Goal: Submit feedback/report problem: Submit feedback/report problem

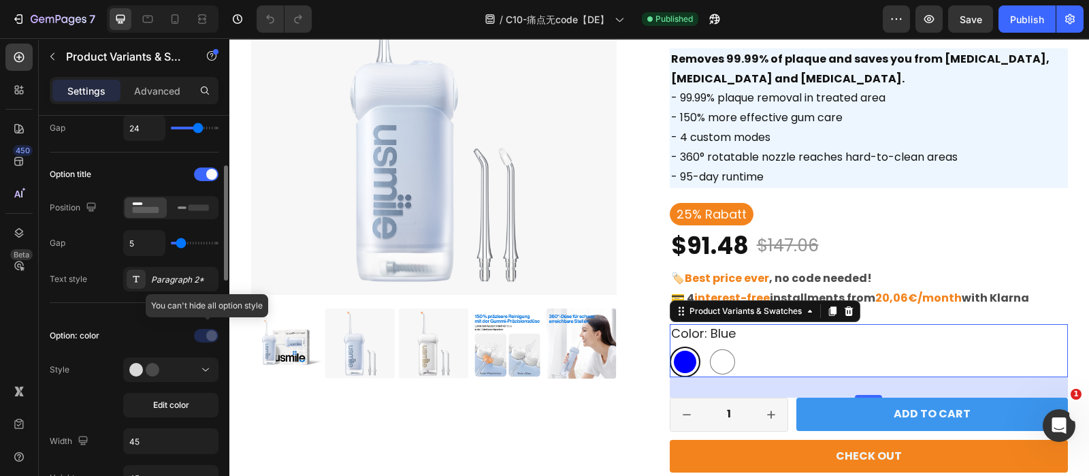
scroll to position [287, 0]
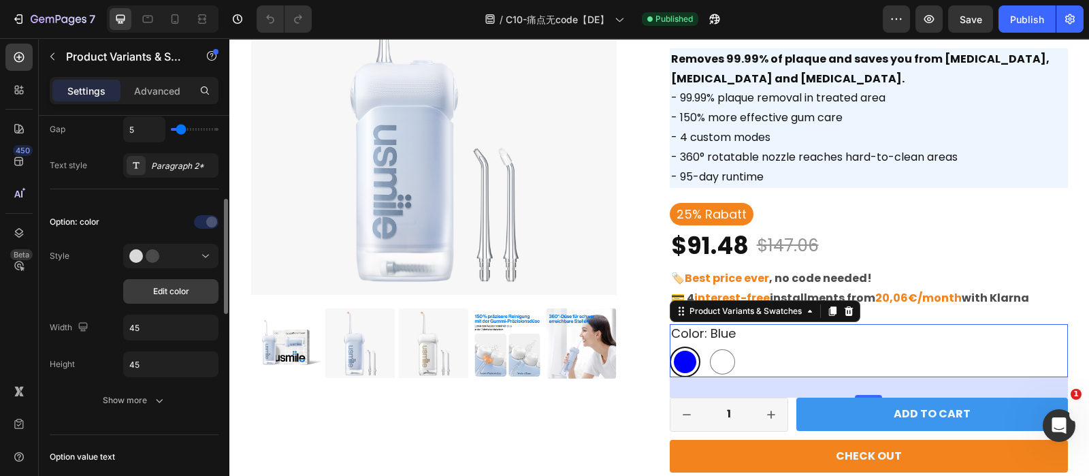
click at [180, 290] on span "Edit color" at bounding box center [171, 291] width 36 height 12
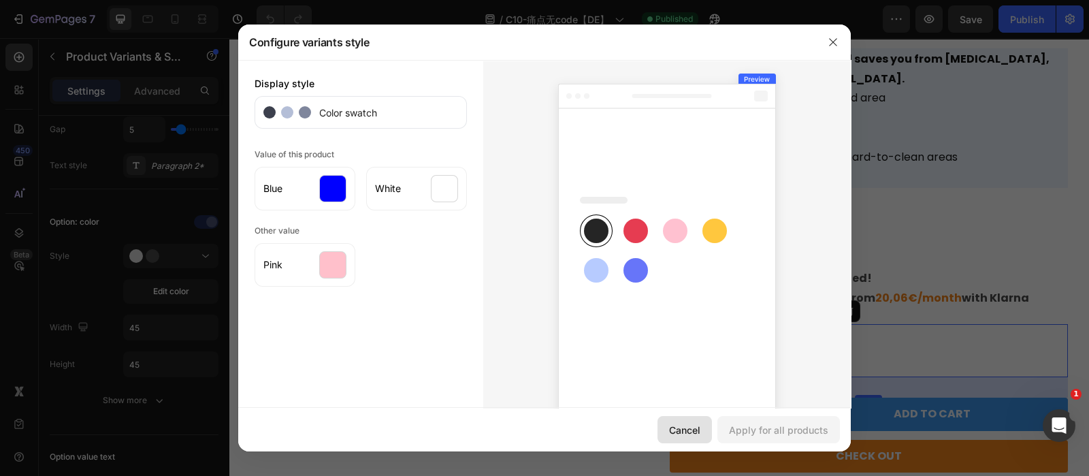
click at [692, 429] on div "Cancel" at bounding box center [684, 430] width 31 height 14
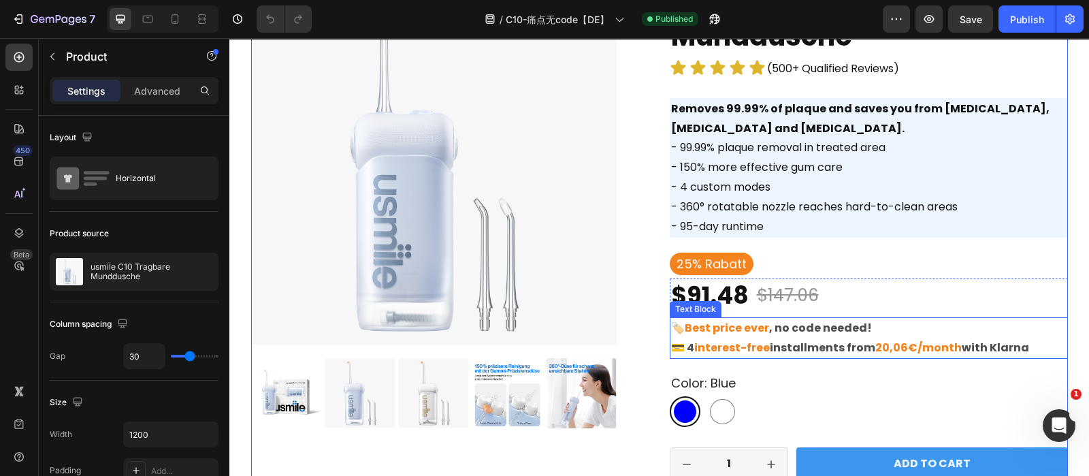
scroll to position [71, 0]
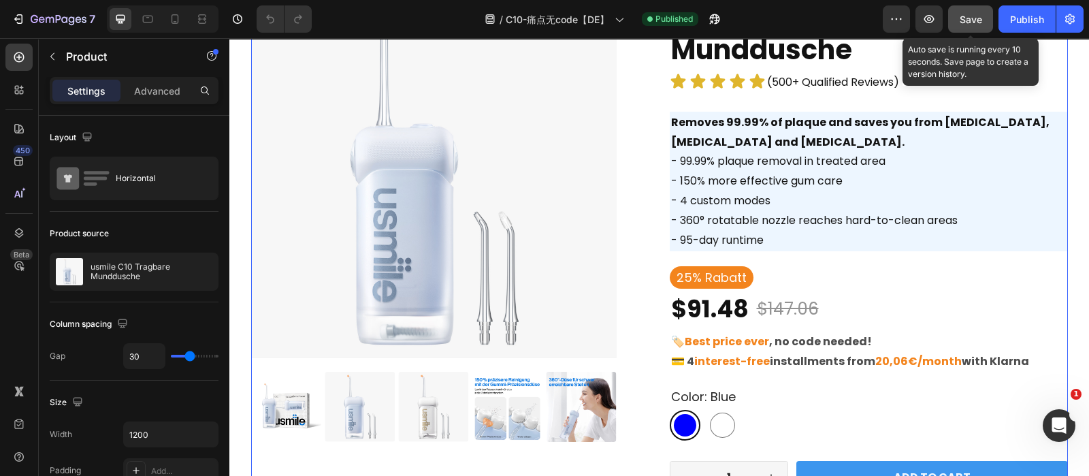
click at [968, 25] on div "Save" at bounding box center [971, 19] width 22 height 14
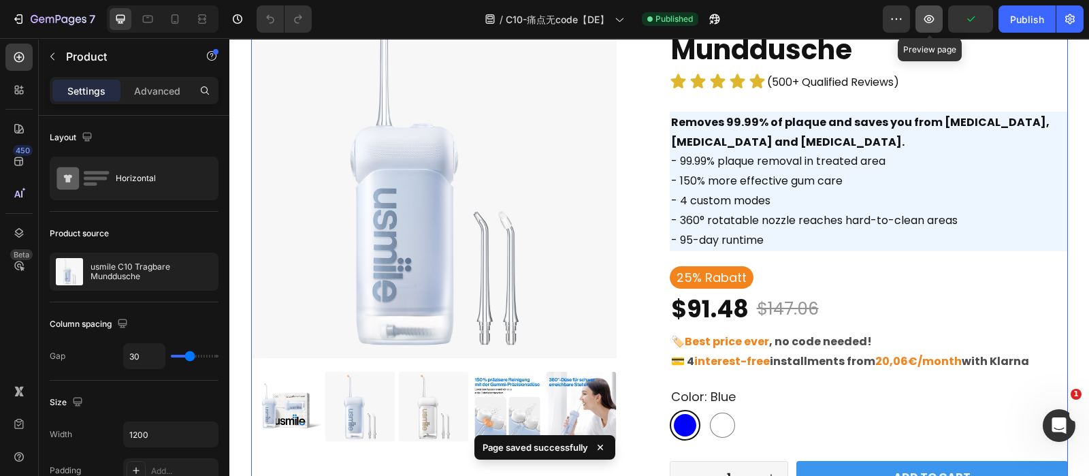
click at [932, 25] on icon "button" at bounding box center [929, 19] width 14 height 14
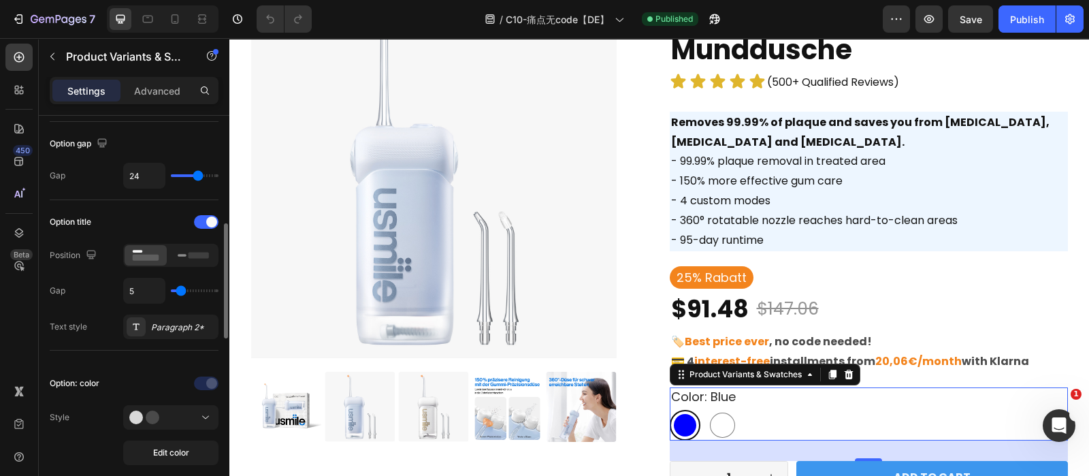
scroll to position [197, 0]
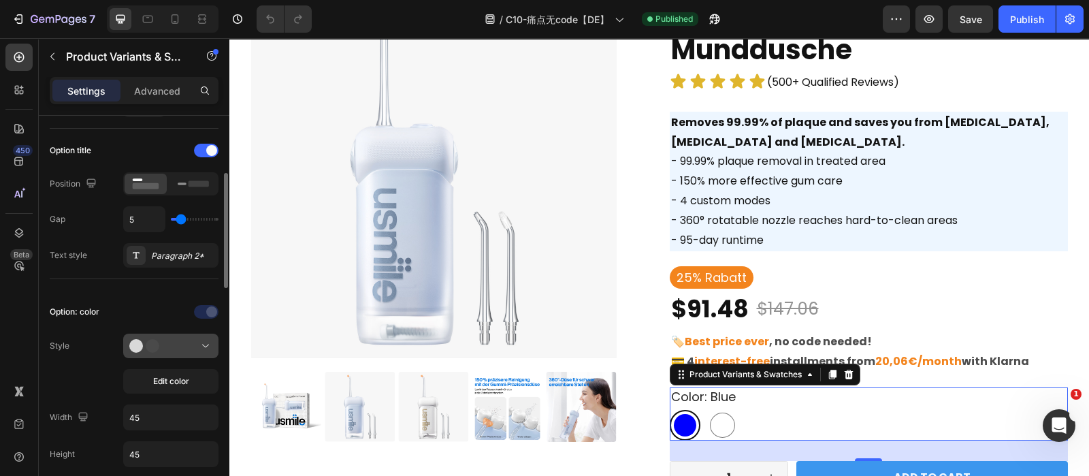
click at [137, 340] on circle at bounding box center [136, 346] width 14 height 14
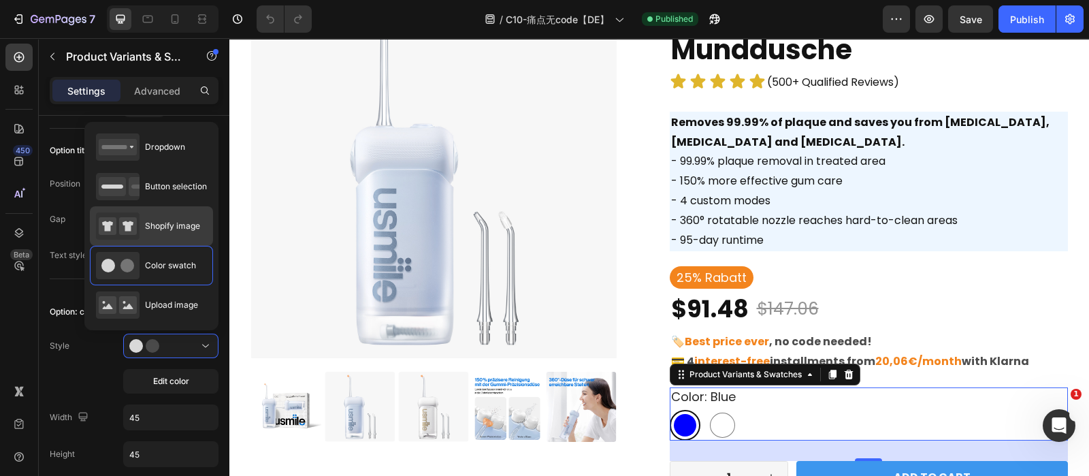
click at [176, 224] on span "Shopify image" at bounding box center [172, 226] width 55 height 12
type input "64"
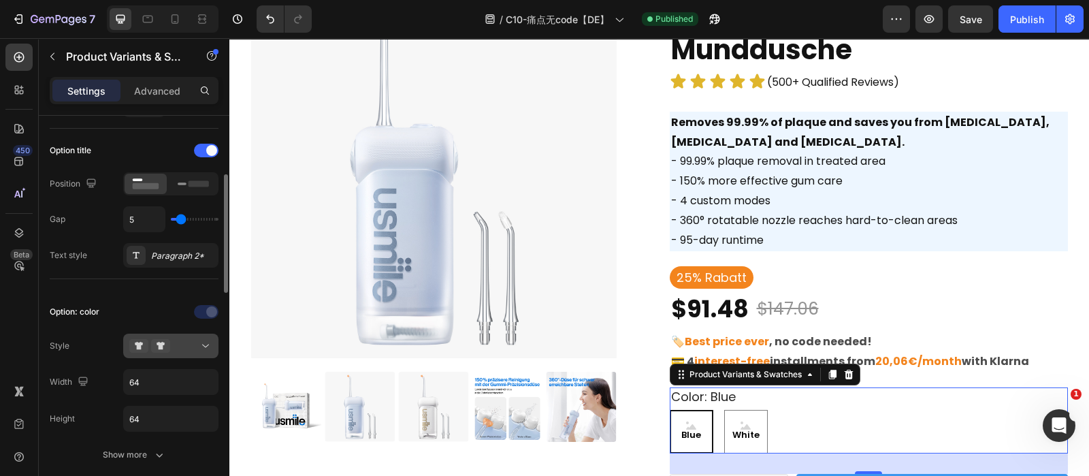
click at [168, 335] on button at bounding box center [170, 345] width 95 height 24
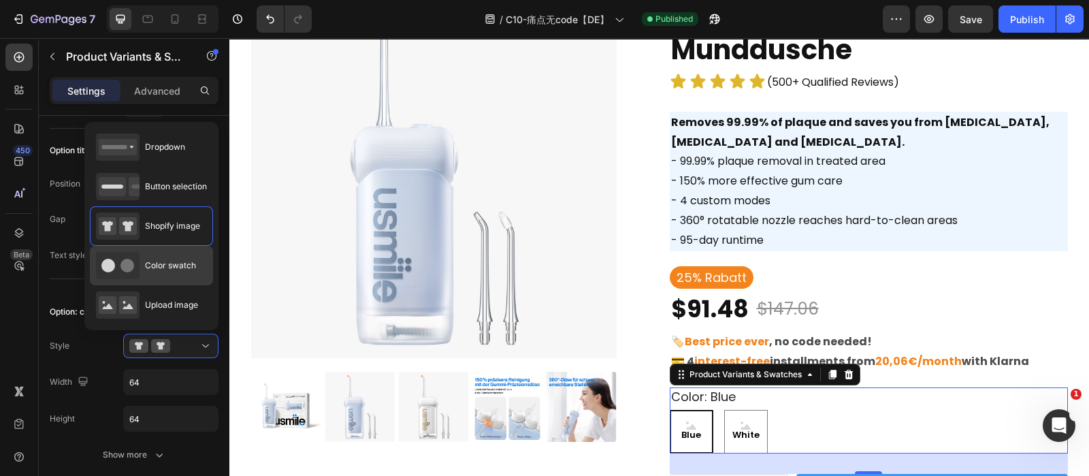
click at [157, 265] on span "Color swatch" at bounding box center [170, 265] width 51 height 12
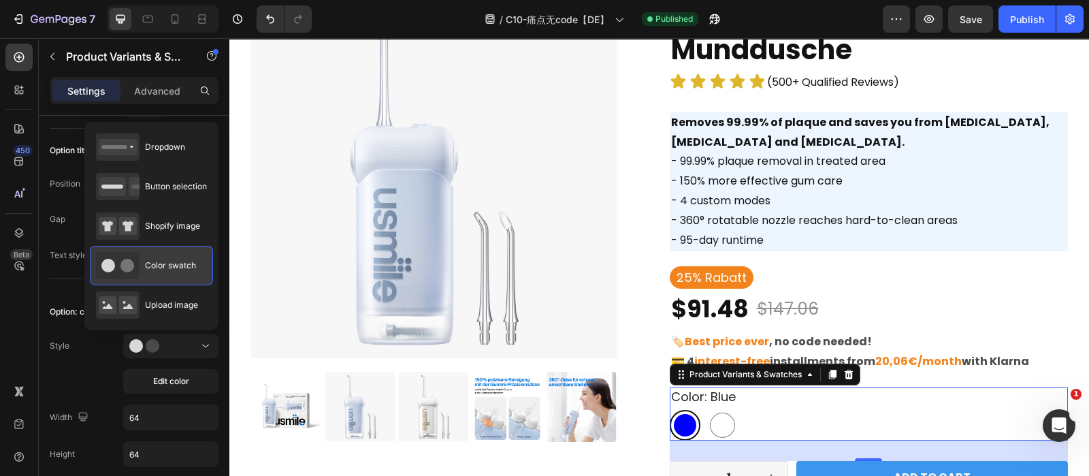
type input "45"
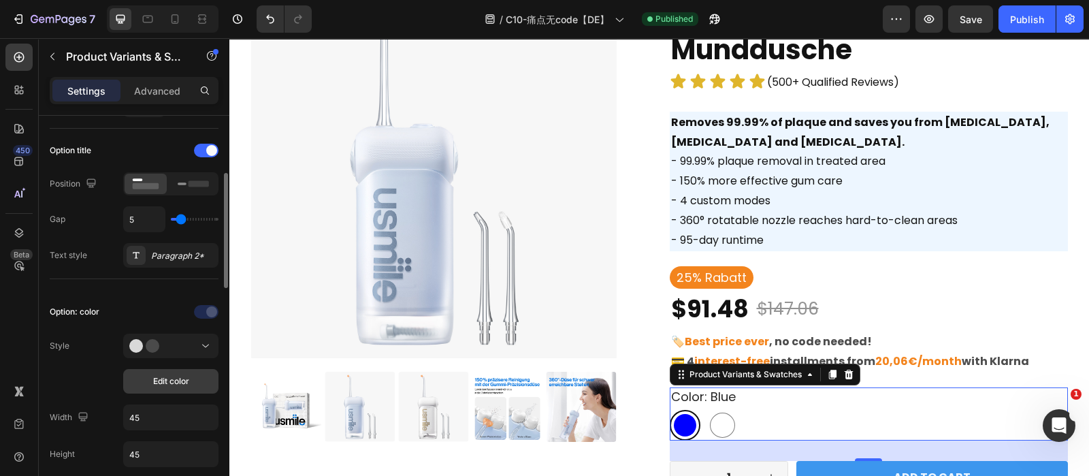
click at [157, 390] on button "Edit color" at bounding box center [170, 381] width 95 height 24
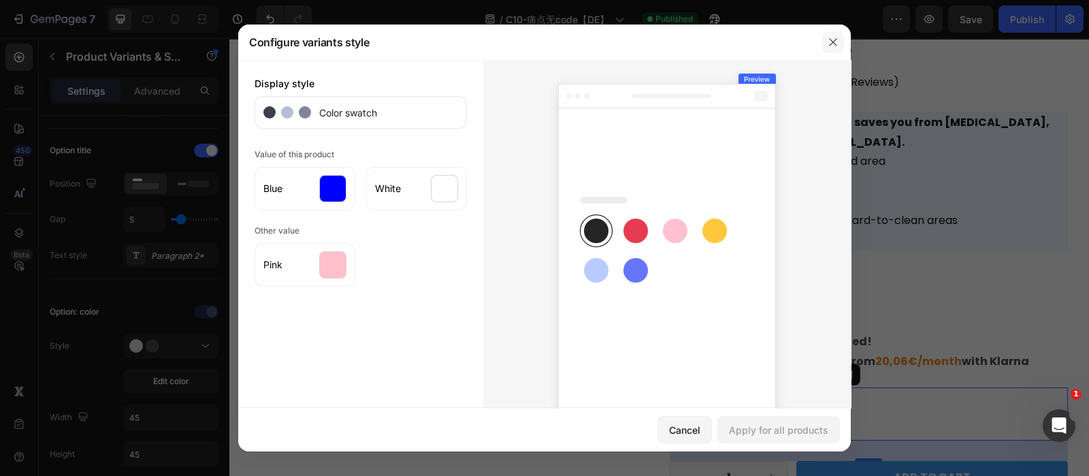
click at [844, 38] on button "button" at bounding box center [833, 42] width 22 height 22
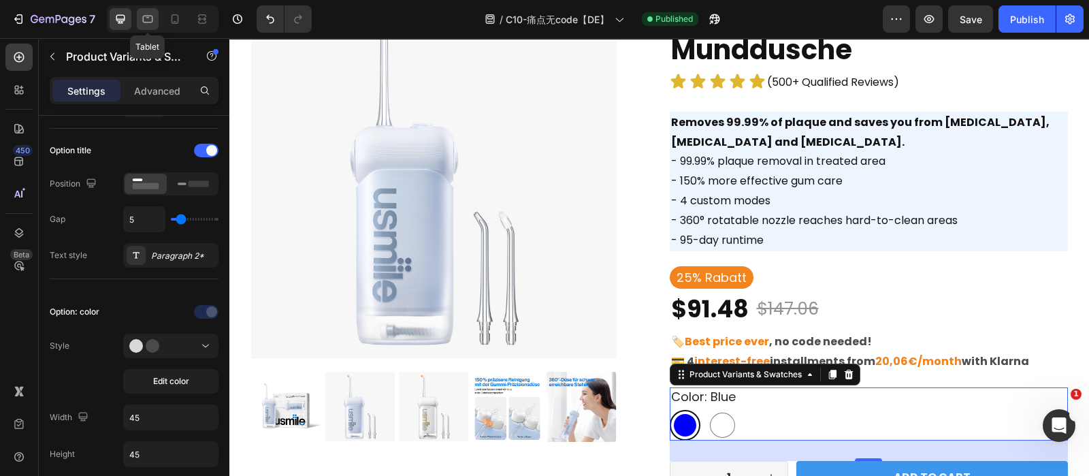
click at [141, 20] on icon at bounding box center [148, 19] width 14 height 14
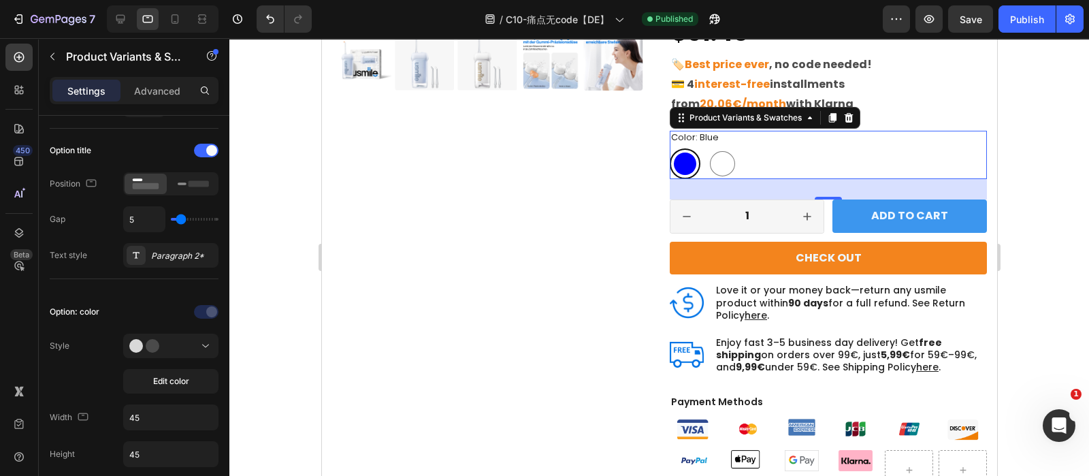
scroll to position [388, 0]
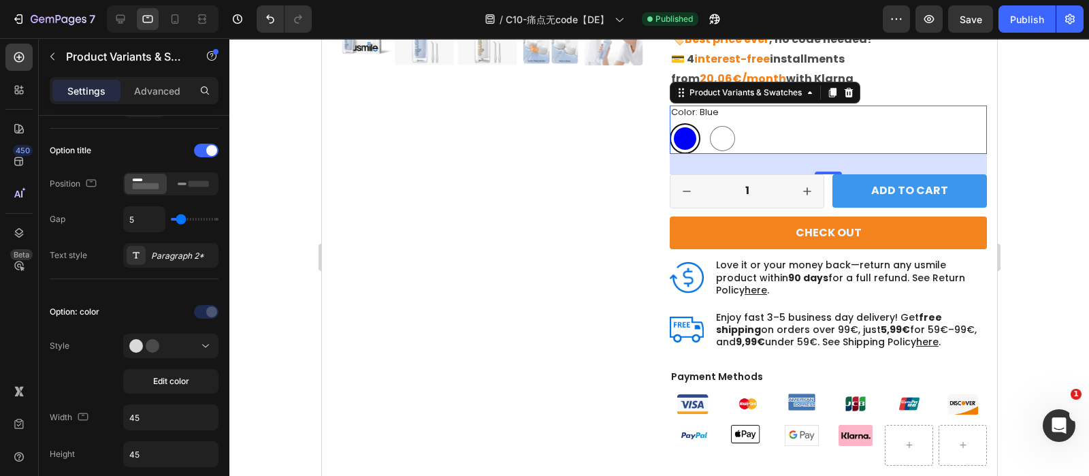
click at [163, 20] on div at bounding box center [163, 18] width 112 height 27
click at [180, 20] on icon at bounding box center [175, 19] width 14 height 14
type input "10"
type input "12"
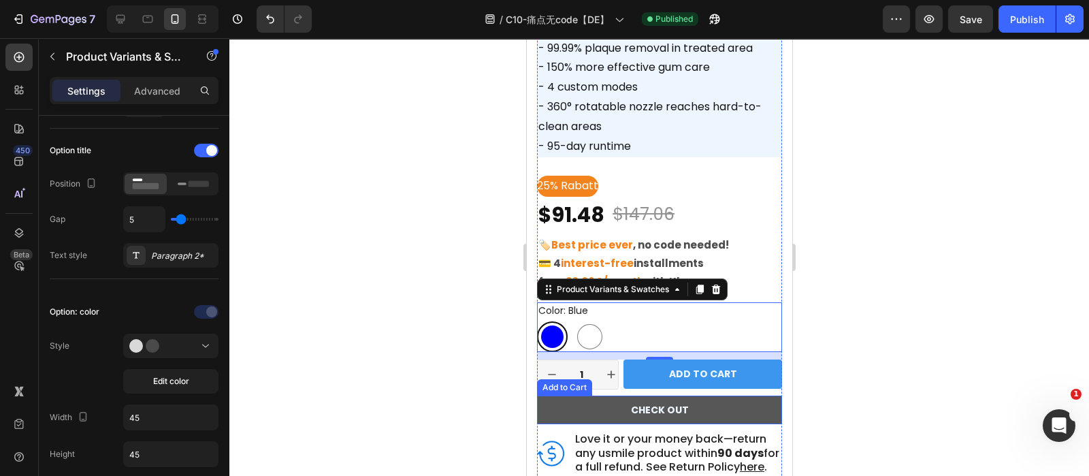
scroll to position [378, 0]
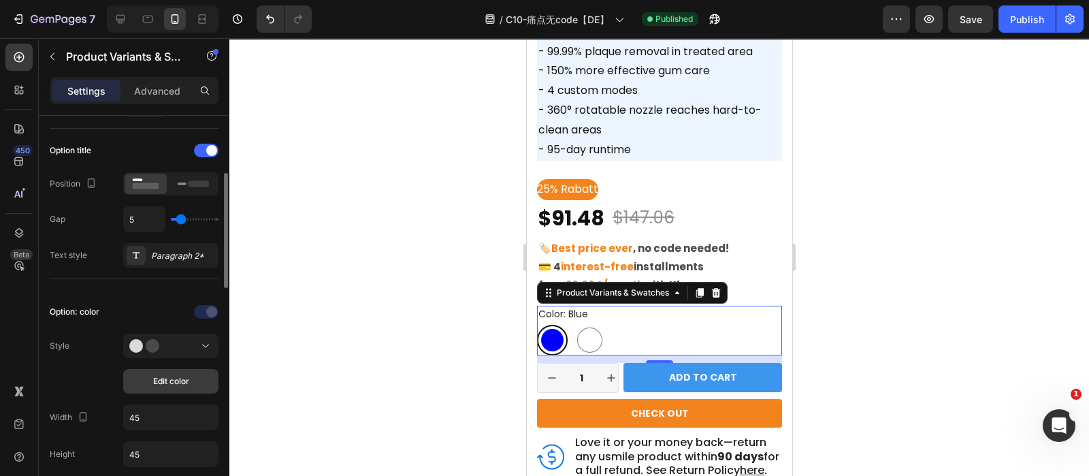
click at [165, 381] on span "Edit color" at bounding box center [171, 381] width 36 height 12
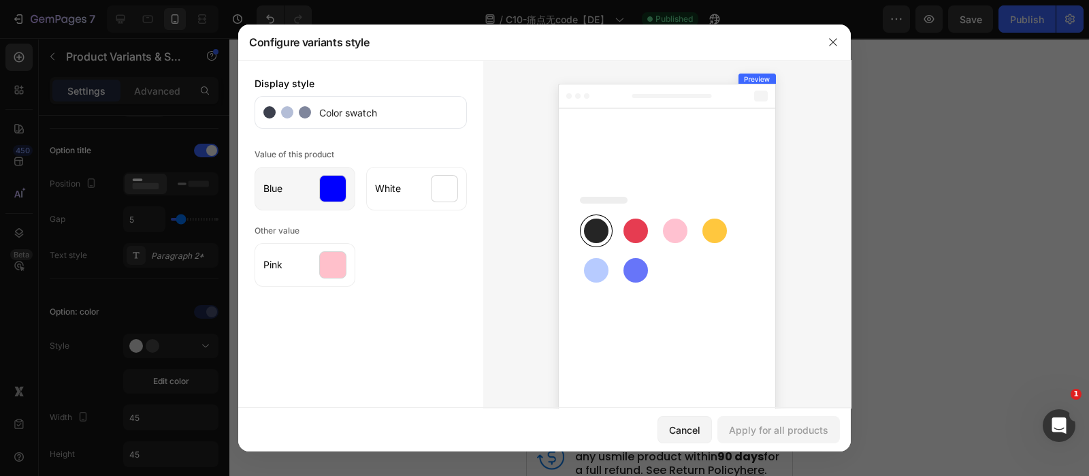
click at [308, 196] on div "Blue" at bounding box center [305, 189] width 101 height 44
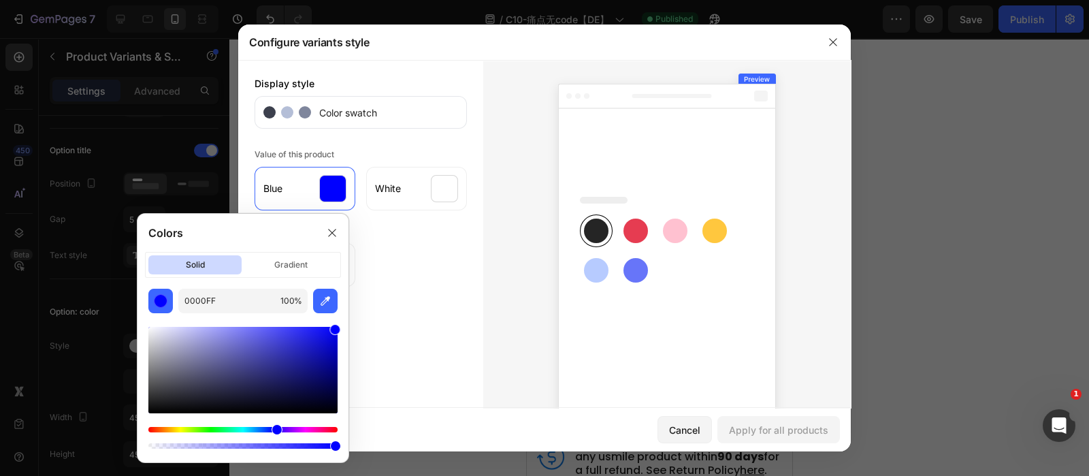
click at [359, 306] on div "Display style Color swatch Value of this product Blue White Other value Pink" at bounding box center [360, 248] width 245 height 377
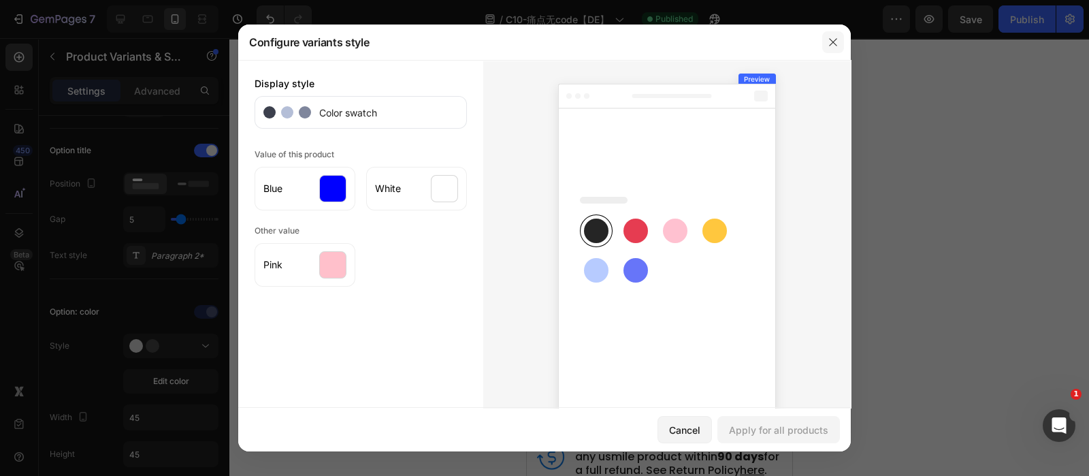
click at [834, 46] on icon "button" at bounding box center [832, 42] width 11 height 11
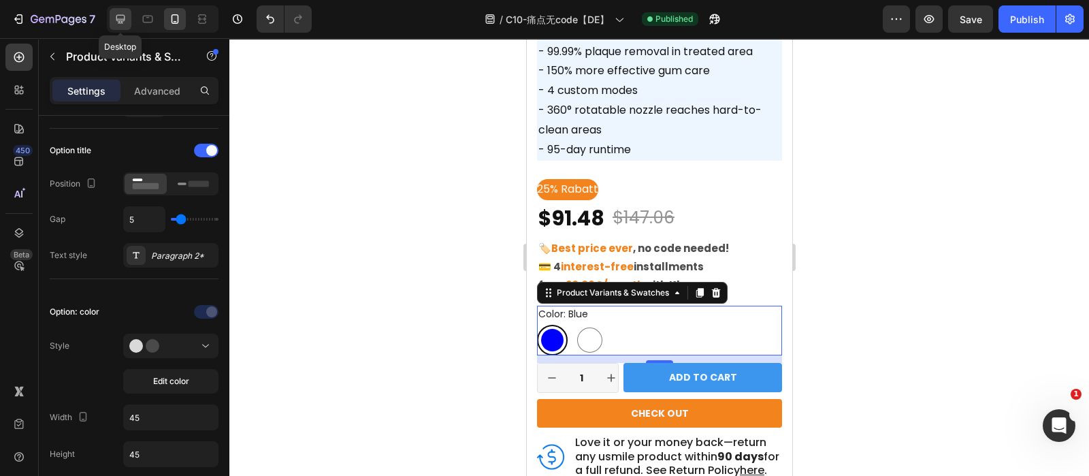
click at [125, 15] on icon at bounding box center [121, 19] width 14 height 14
type input "24"
type input "13"
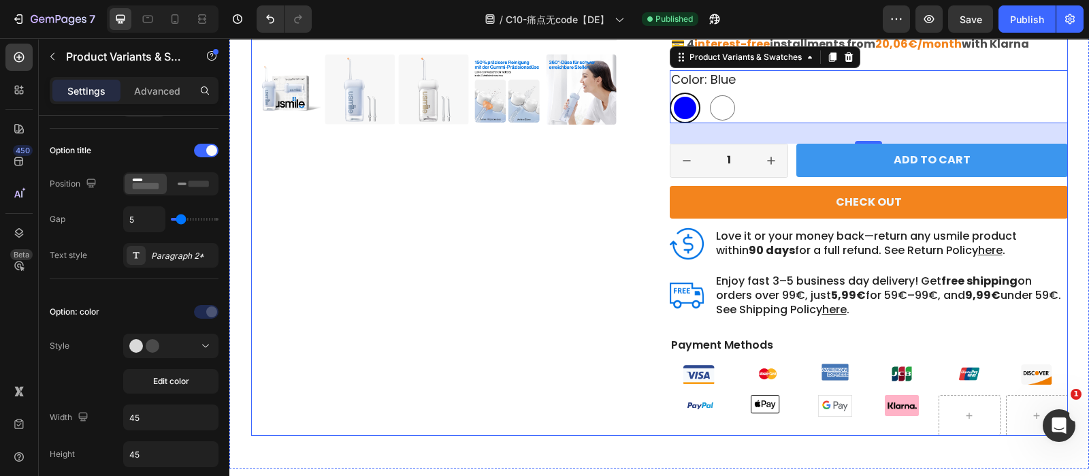
scroll to position [372, 0]
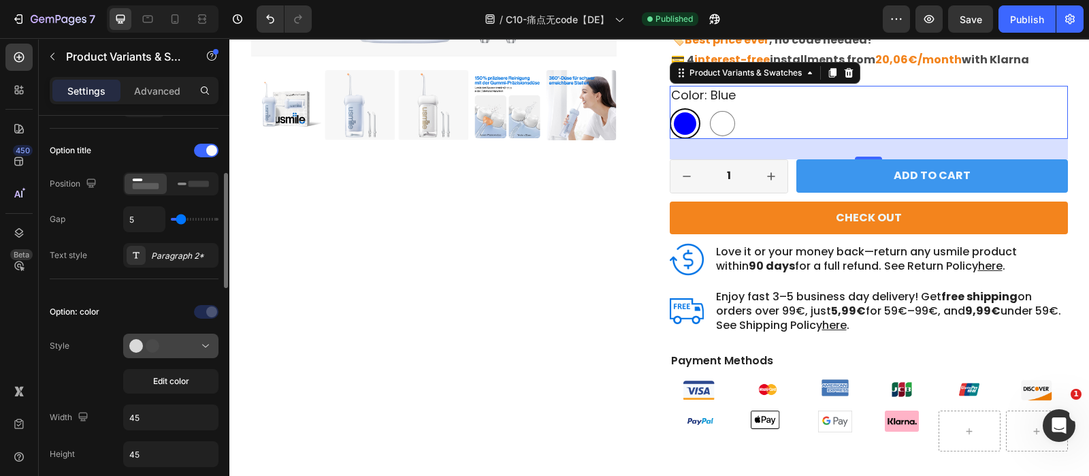
click at [190, 348] on div at bounding box center [170, 346] width 83 height 14
click at [170, 379] on span "Edit color" at bounding box center [171, 381] width 36 height 12
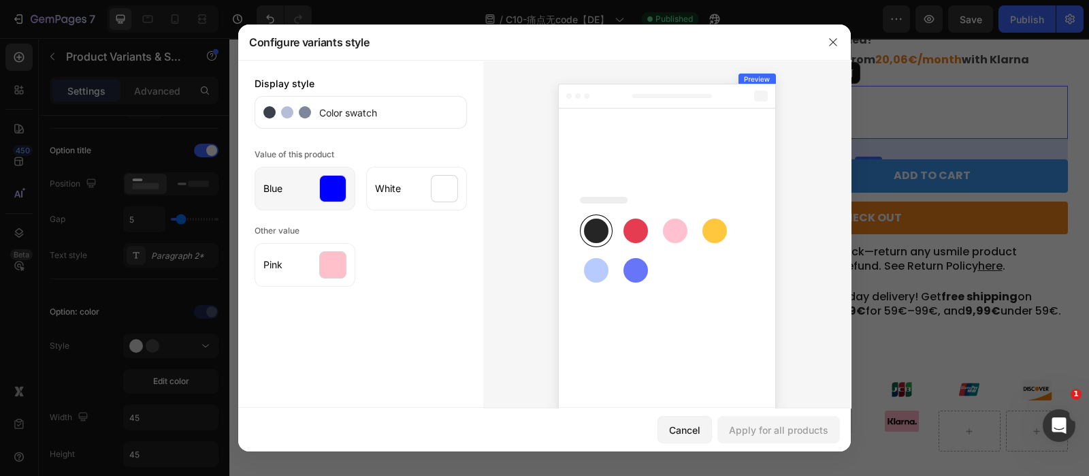
click at [325, 185] on div at bounding box center [332, 188] width 27 height 27
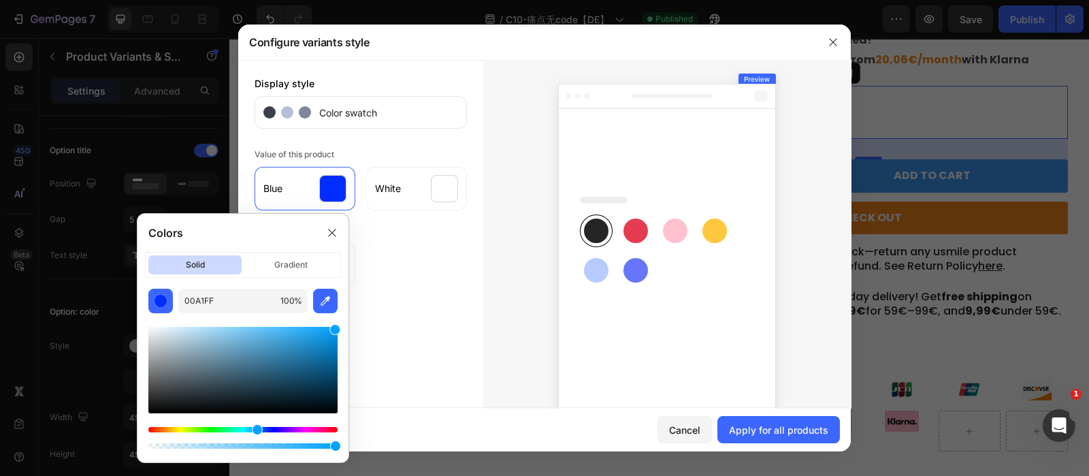
drag, startPoint x: 269, startPoint y: 429, endPoint x: 255, endPoint y: 431, distance: 14.4
click at [255, 431] on div "Hue" at bounding box center [242, 429] width 189 height 5
drag, startPoint x: 320, startPoint y: 340, endPoint x: 345, endPoint y: 339, distance: 25.2
click at [345, 339] on div "00A1FF 100 %" at bounding box center [242, 370] width 211 height 163
click at [329, 342] on div at bounding box center [242, 370] width 189 height 86
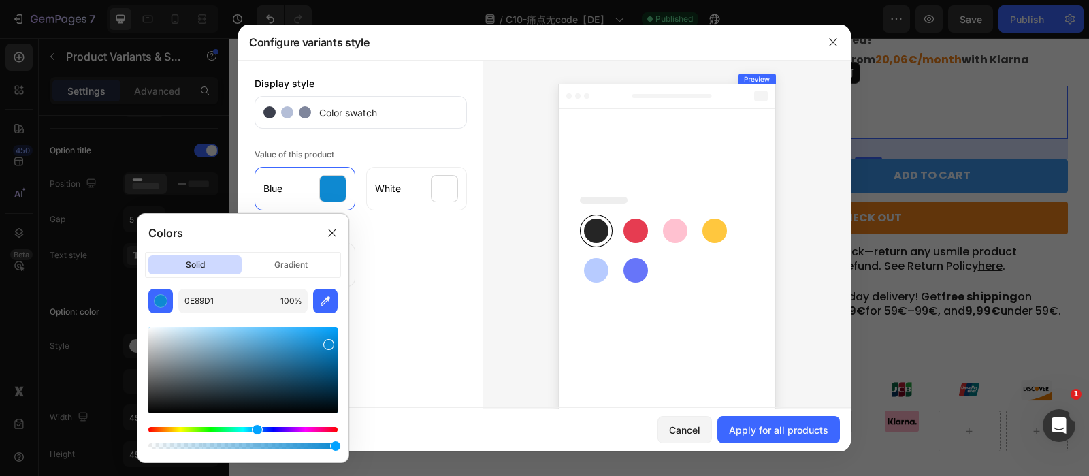
type input "0A88D1"
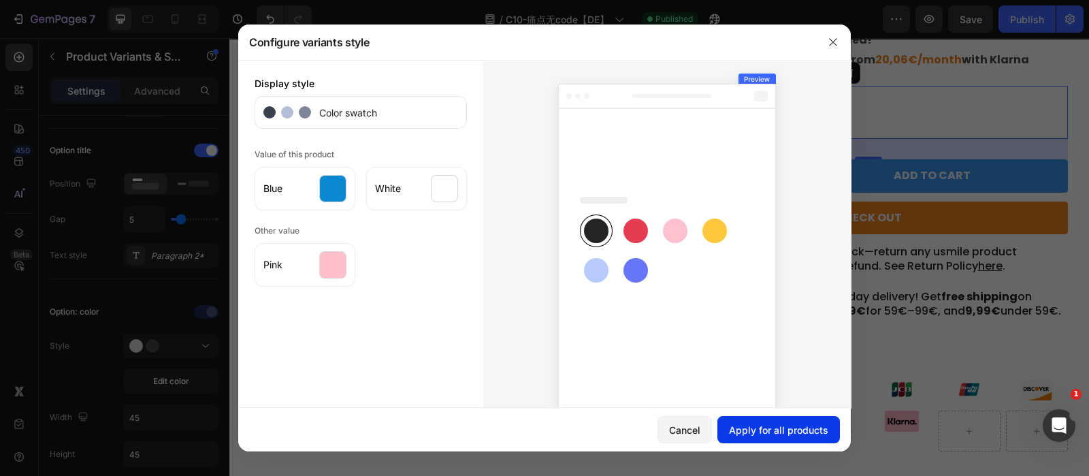
click at [748, 424] on div "Apply for all products" at bounding box center [778, 430] width 99 height 14
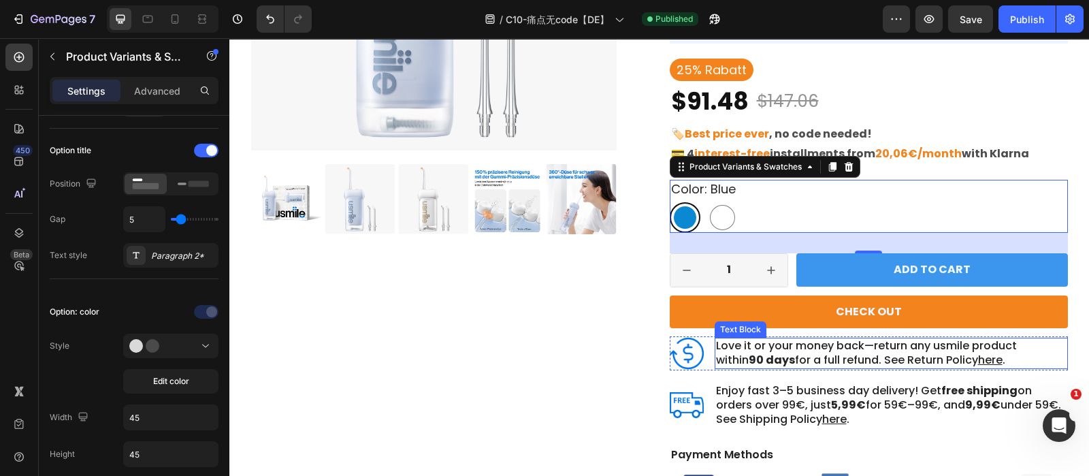
scroll to position [272, 0]
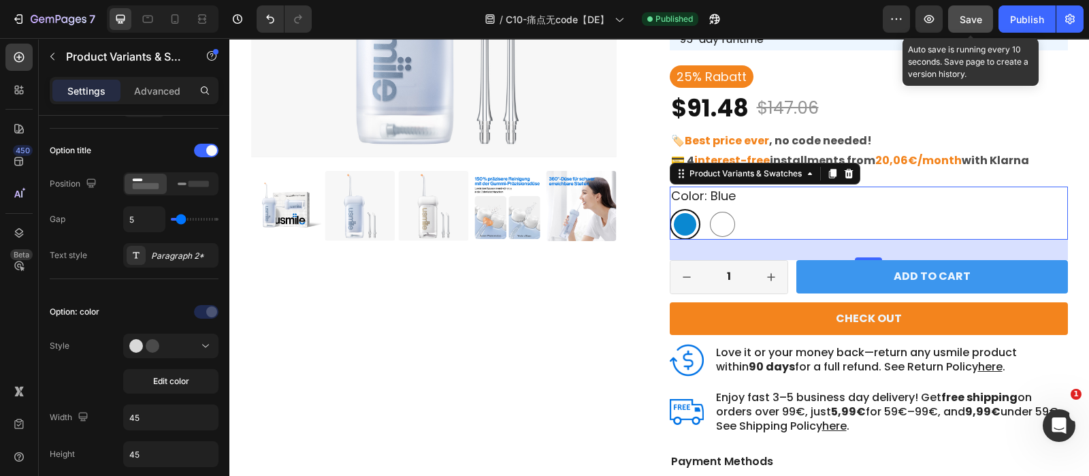
click at [973, 7] on button "Save" at bounding box center [970, 18] width 45 height 27
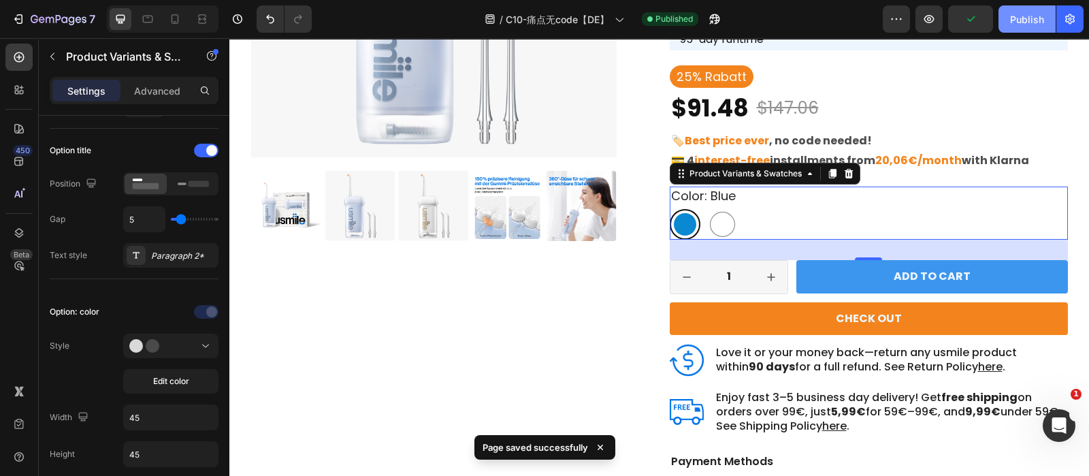
click at [1023, 24] on div "Publish" at bounding box center [1027, 19] width 34 height 14
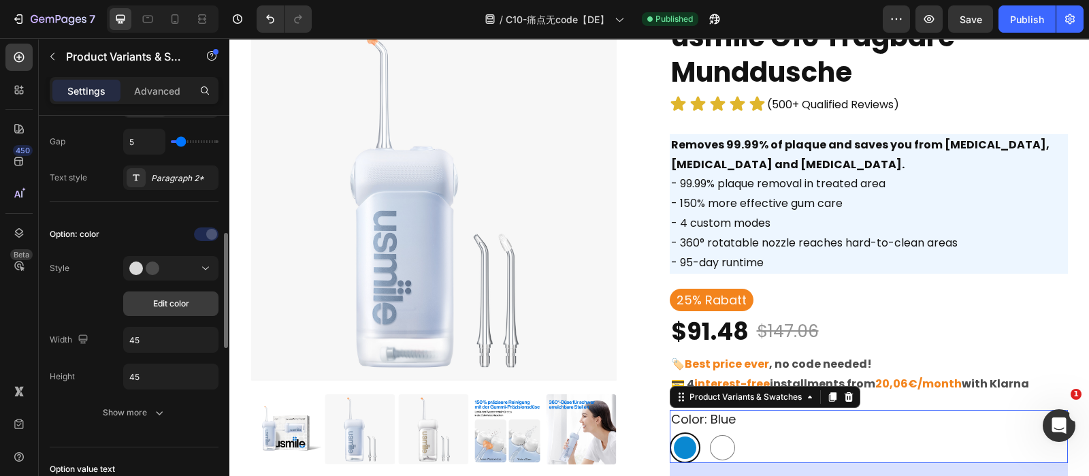
scroll to position [378, 0]
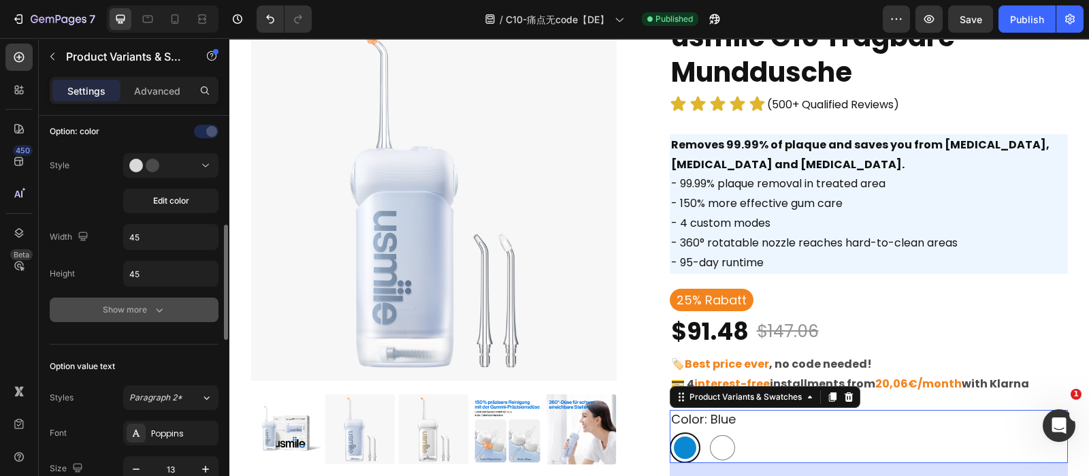
click at [159, 308] on icon "button" at bounding box center [159, 310] width 14 height 14
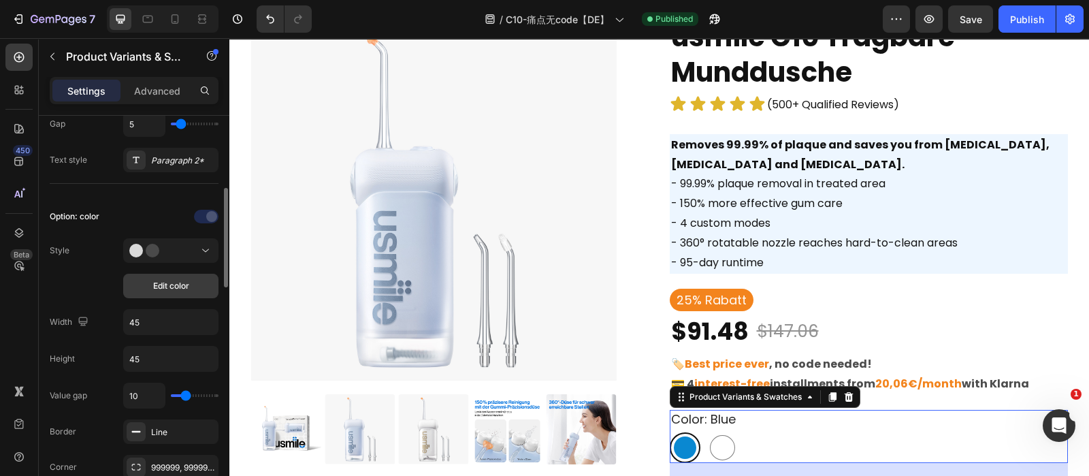
scroll to position [292, 0]
click at [159, 284] on span "Edit color" at bounding box center [171, 286] width 36 height 12
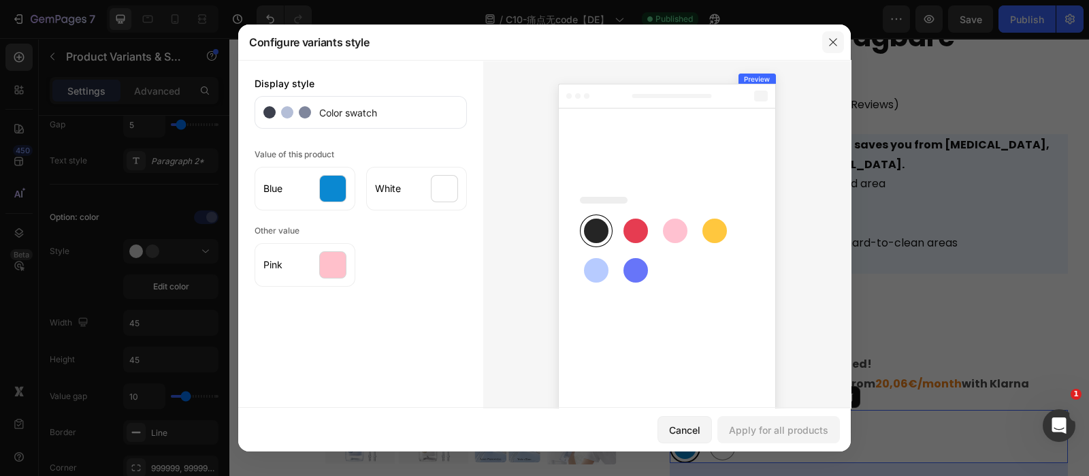
click at [837, 46] on icon "button" at bounding box center [832, 42] width 11 height 11
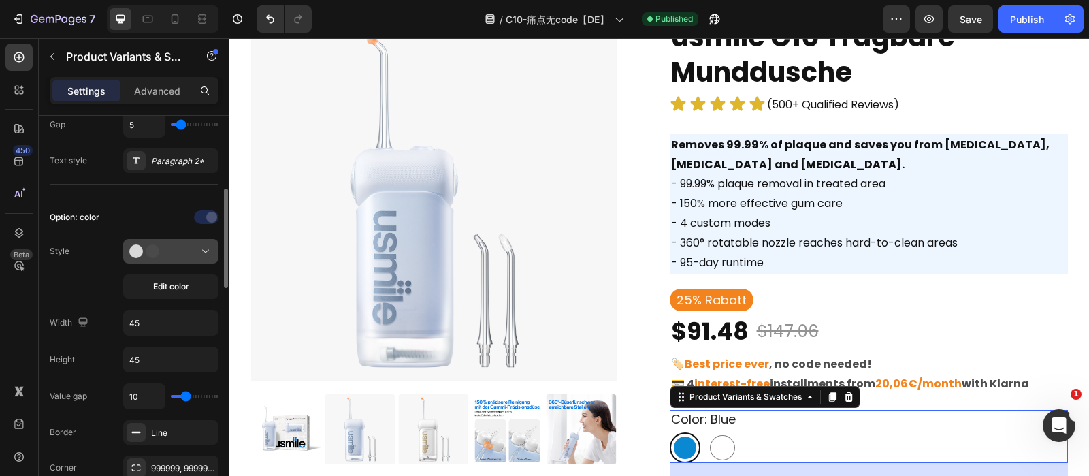
click at [163, 248] on icon at bounding box center [149, 251] width 41 height 14
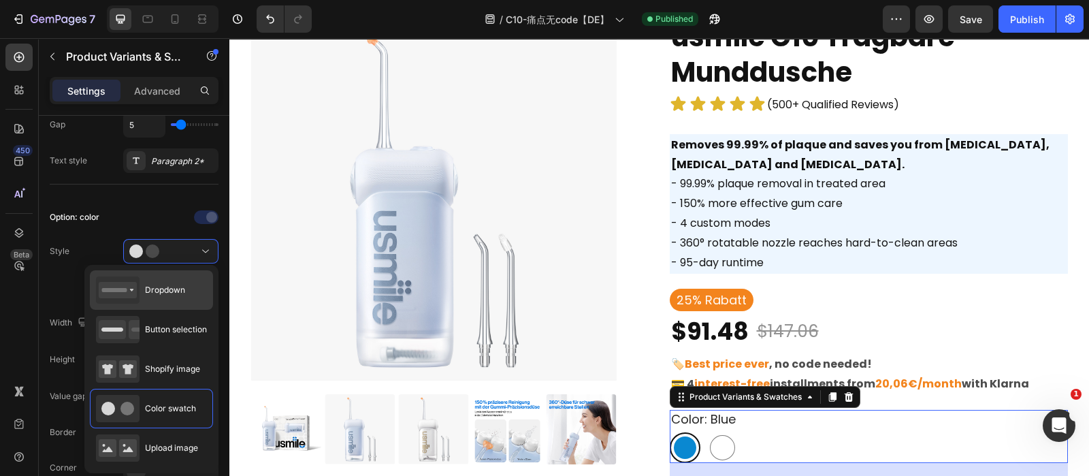
click at [180, 310] on div "Dropdown" at bounding box center [151, 329] width 123 height 39
type input "100%"
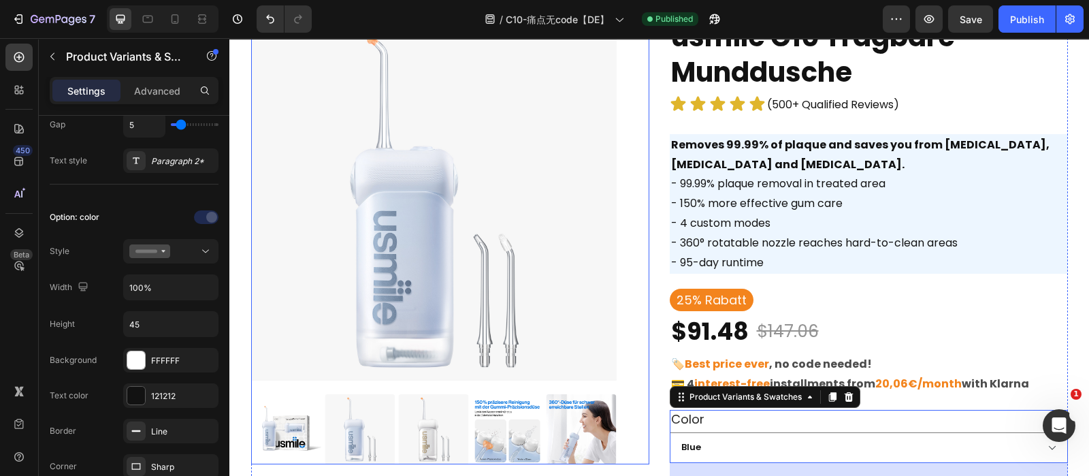
scroll to position [218, 0]
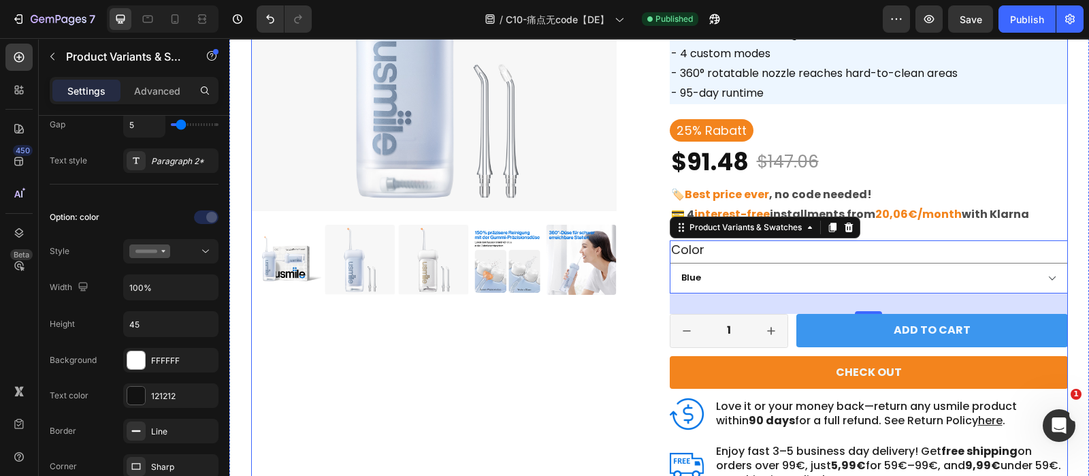
click at [492, 377] on div "Product Images" at bounding box center [450, 226] width 398 height 757
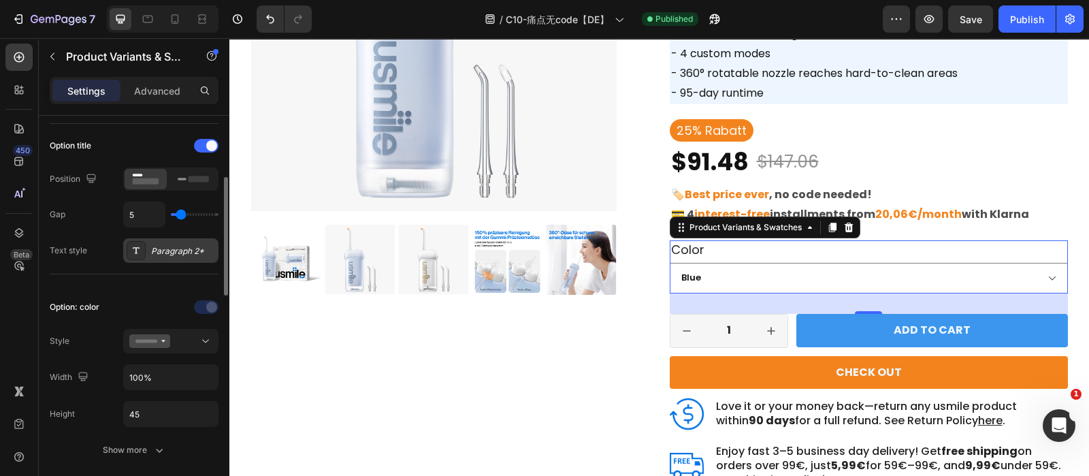
scroll to position [203, 0]
click at [185, 335] on div at bounding box center [170, 340] width 83 height 14
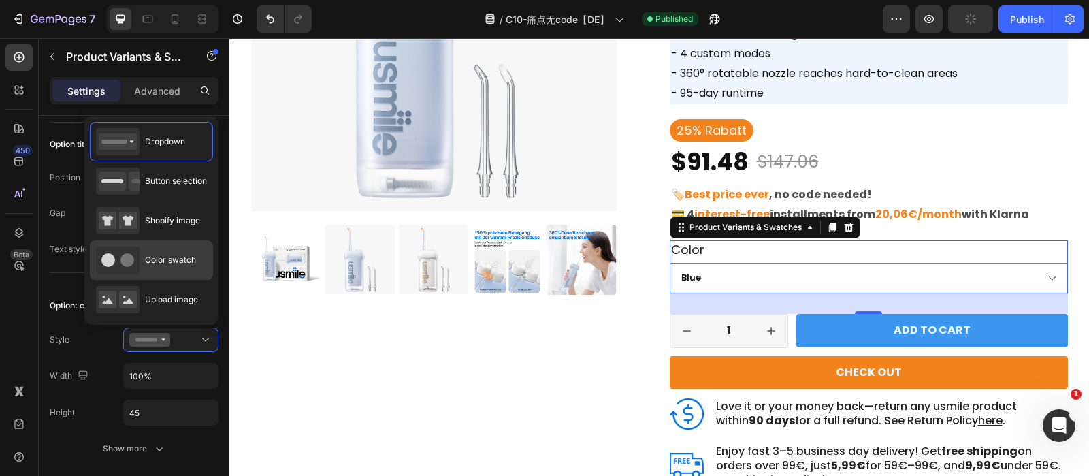
click at [159, 263] on span "Color swatch" at bounding box center [170, 260] width 51 height 12
type input "45"
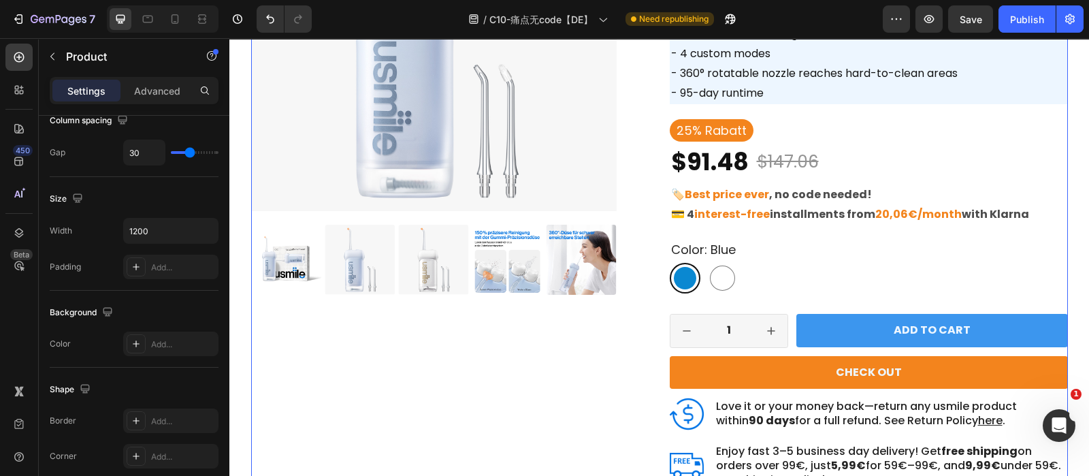
scroll to position [0, 0]
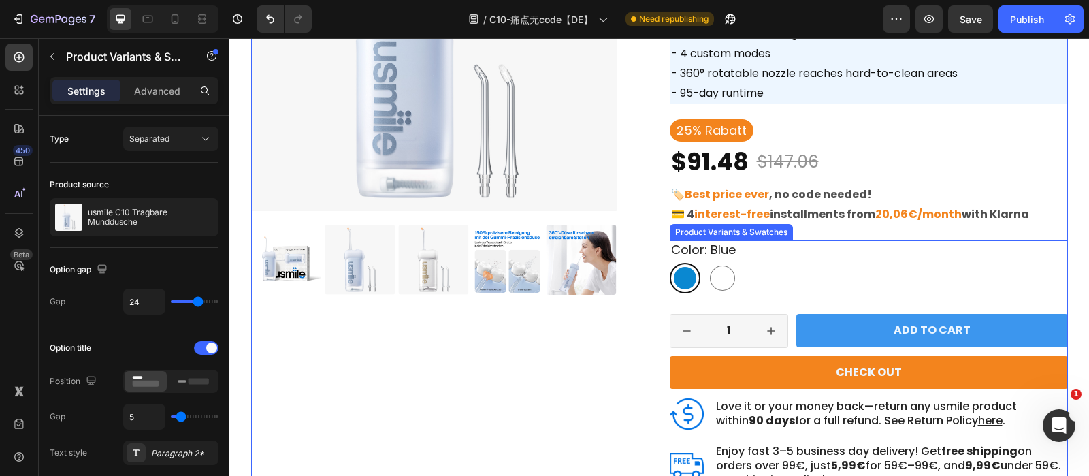
click at [674, 284] on div at bounding box center [685, 278] width 22 height 22
click at [670, 263] on input "Blue Blue" at bounding box center [669, 262] width 1 height 1
radio input "true"
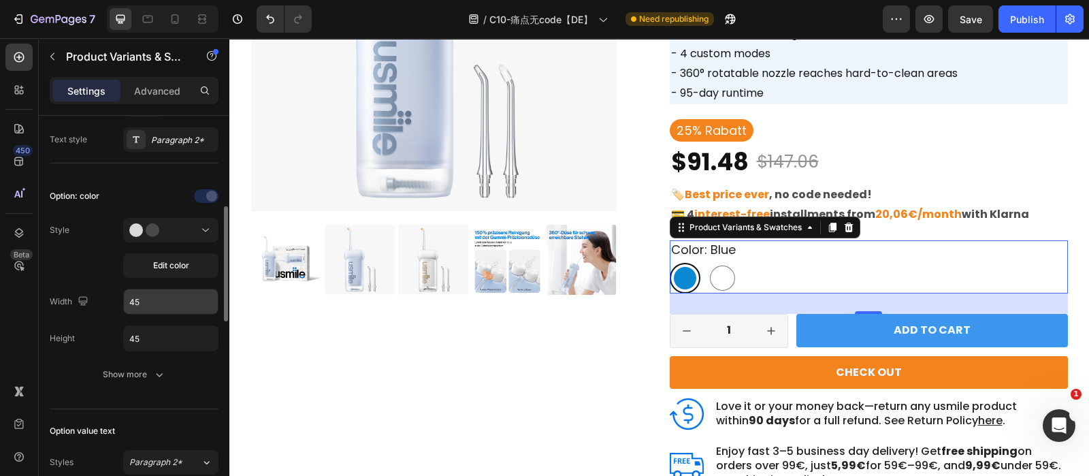
scroll to position [381, 0]
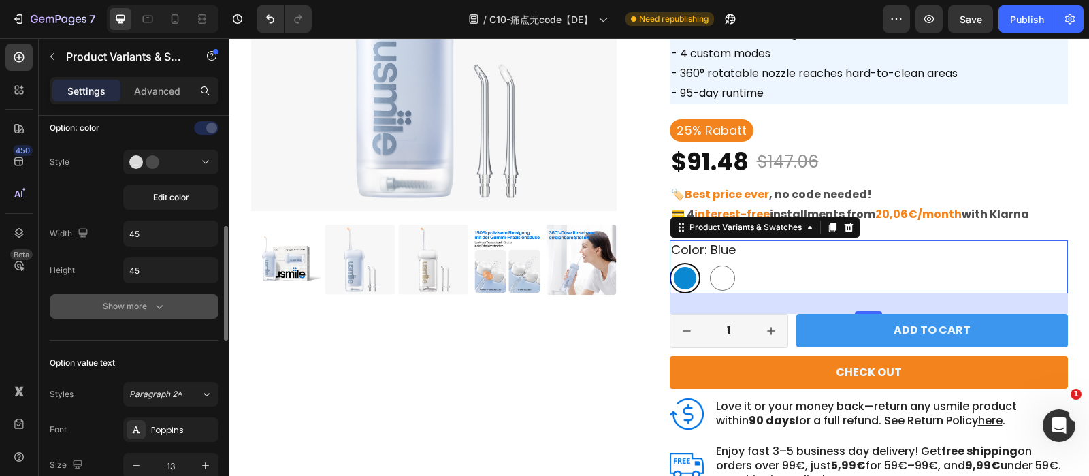
click at [146, 312] on button "Show more" at bounding box center [134, 306] width 169 height 24
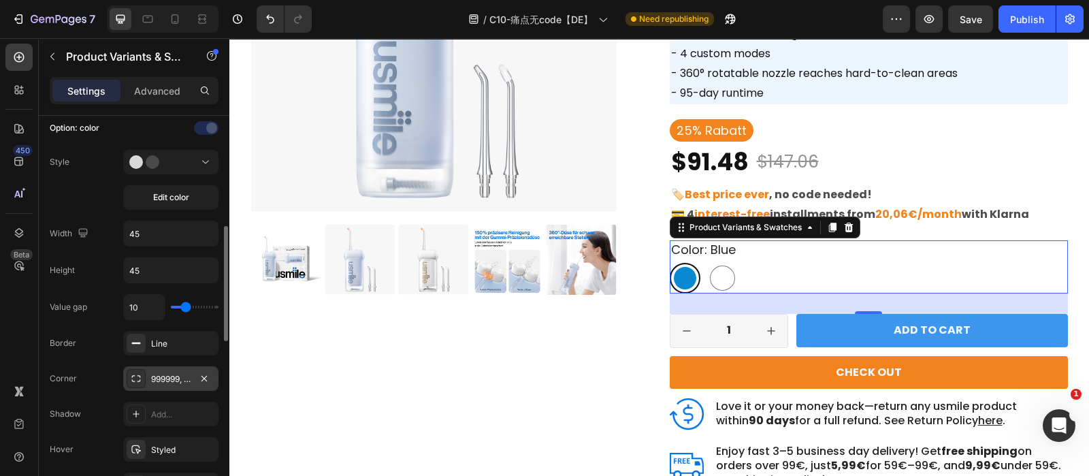
click at [165, 376] on div "999999, 999999, 999999, 999999" at bounding box center [170, 379] width 39 height 12
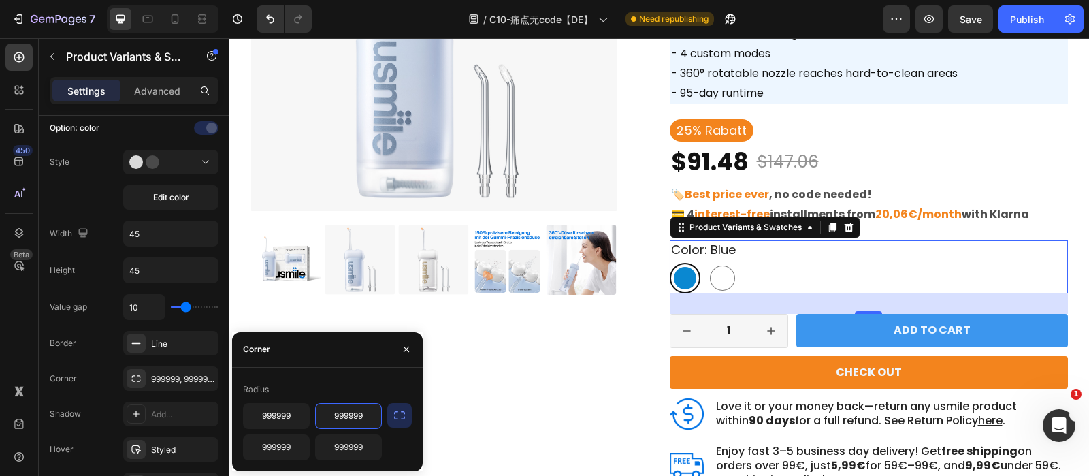
click at [348, 417] on input "999999" at bounding box center [348, 416] width 65 height 24
type input "100"
click at [336, 389] on div "Radius" at bounding box center [327, 389] width 169 height 22
click at [407, 416] on button "button" at bounding box center [399, 415] width 24 height 24
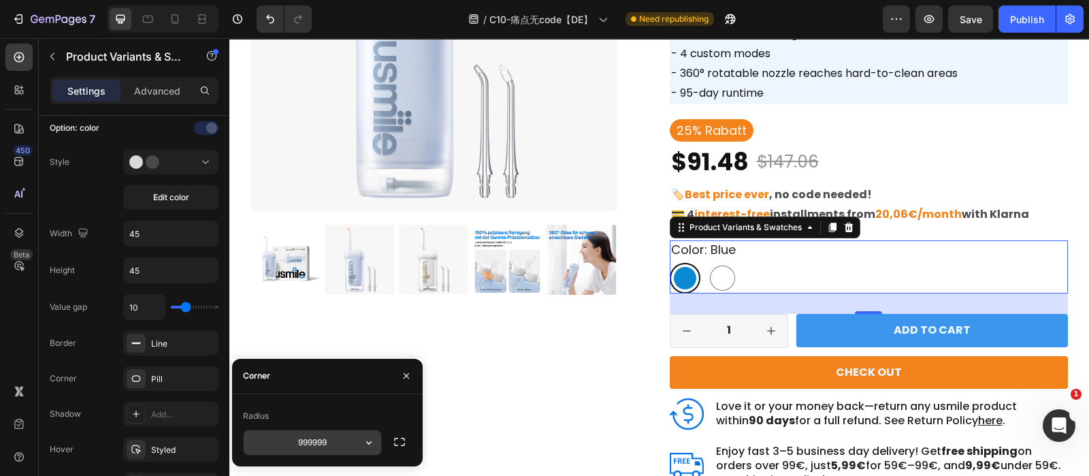
click at [333, 443] on input "999999" at bounding box center [312, 442] width 137 height 24
type input "100"
click at [327, 409] on div "Radius" at bounding box center [327, 416] width 169 height 22
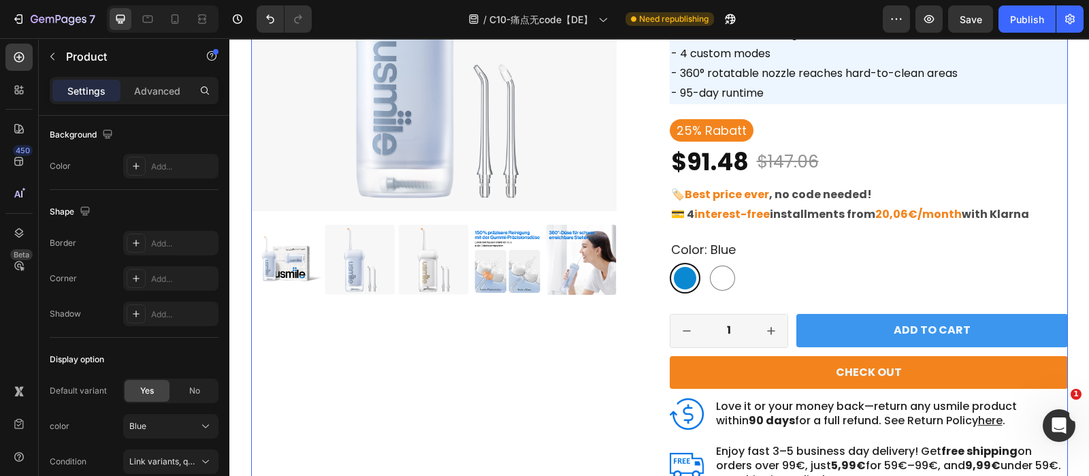
scroll to position [0, 0]
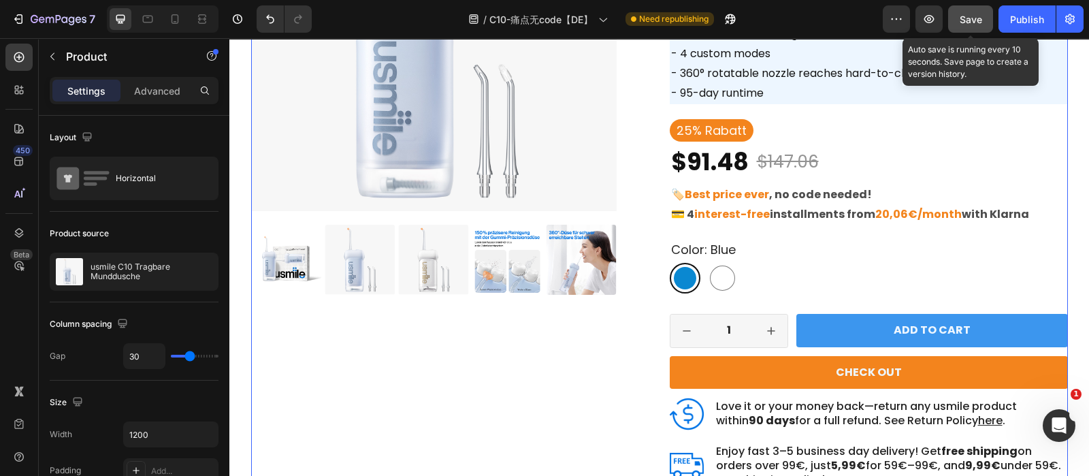
click at [977, 14] on span "Save" at bounding box center [971, 20] width 22 height 12
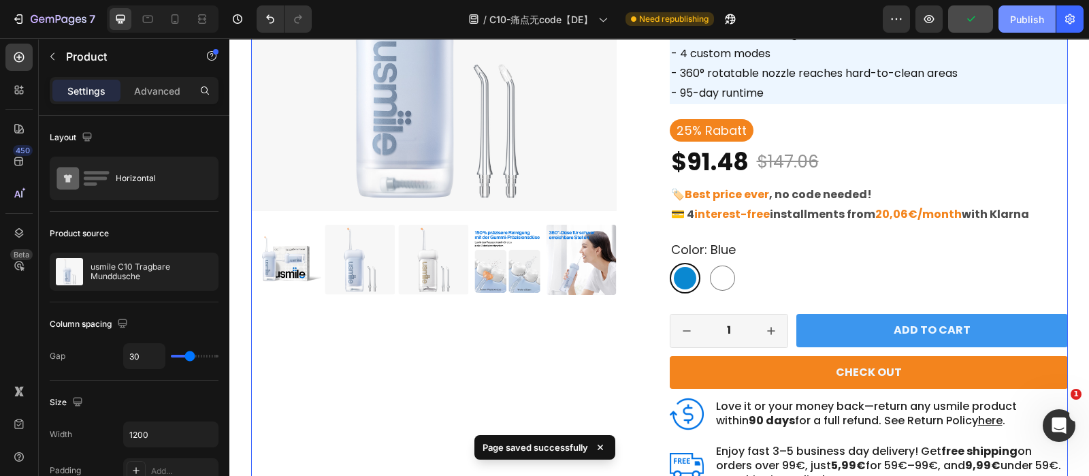
click at [1021, 20] on div "Publish" at bounding box center [1027, 19] width 34 height 14
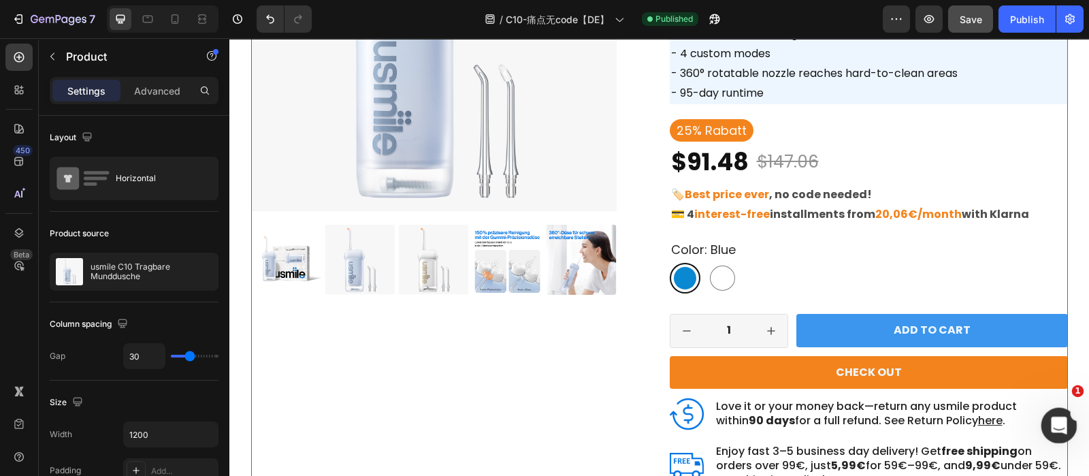
click at [1055, 410] on div "Open Intercom Messenger" at bounding box center [1056, 423] width 45 height 45
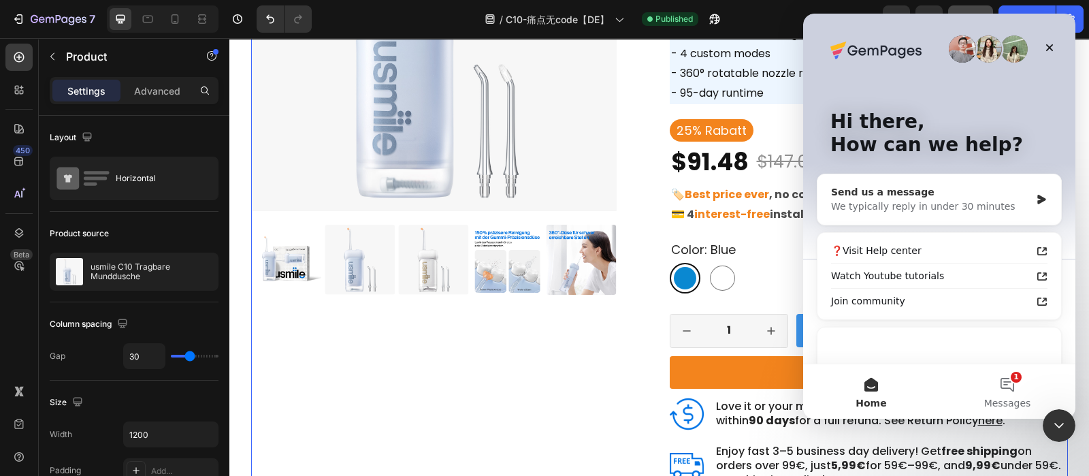
click at [956, 214] on div "Send us a message We typically reply in under 30 minutes" at bounding box center [939, 199] width 244 height 50
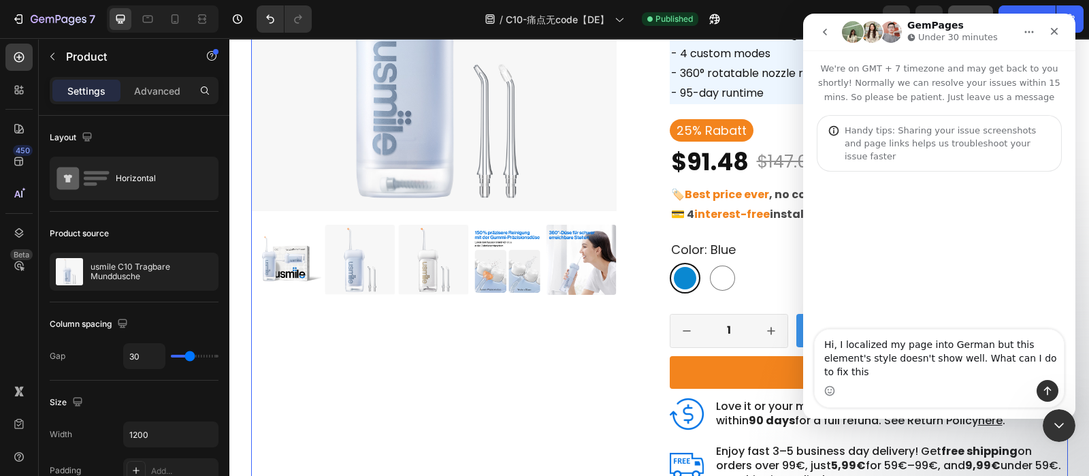
type textarea "Hi, I localized my page into German but this element's style doesn't show well.…"
click at [916, 373] on textarea "Hi, I localized my page into German but this element's style doesn't show well.…" at bounding box center [939, 354] width 249 height 50
click at [963, 340] on textarea "Hi, I localized my page into German but this element's style doesn't show well.…" at bounding box center [939, 354] width 249 height 50
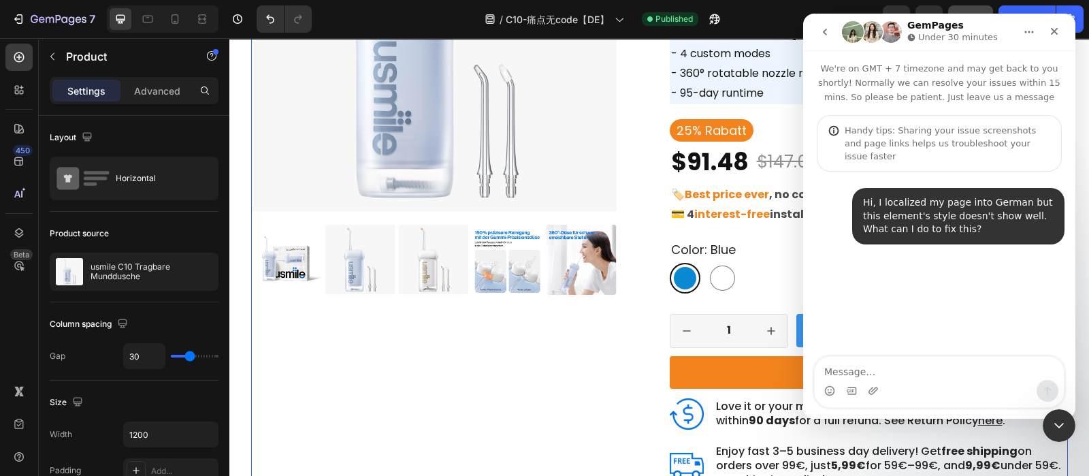
click at [888, 369] on textarea "Message…" at bounding box center [939, 368] width 249 height 23
click at [864, 373] on textarea "Message…" at bounding box center [939, 368] width 249 height 23
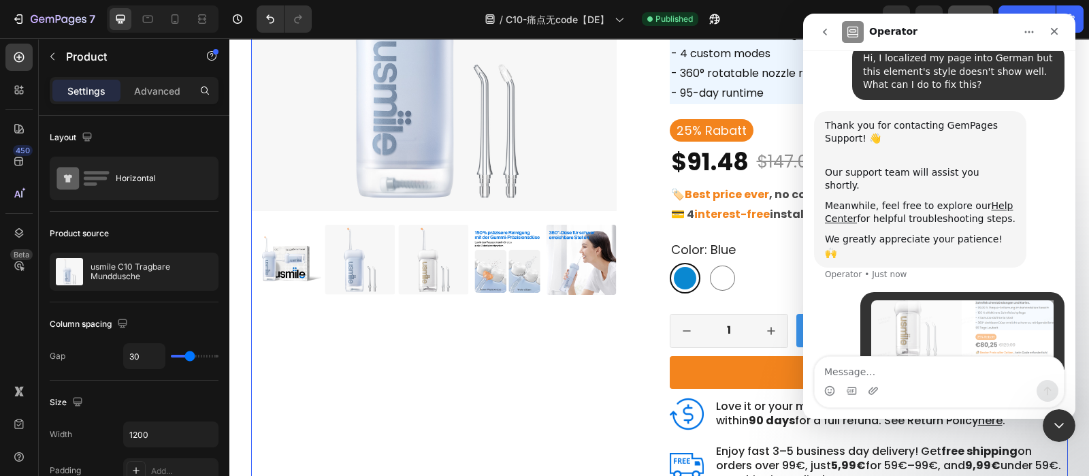
scroll to position [161, 0]
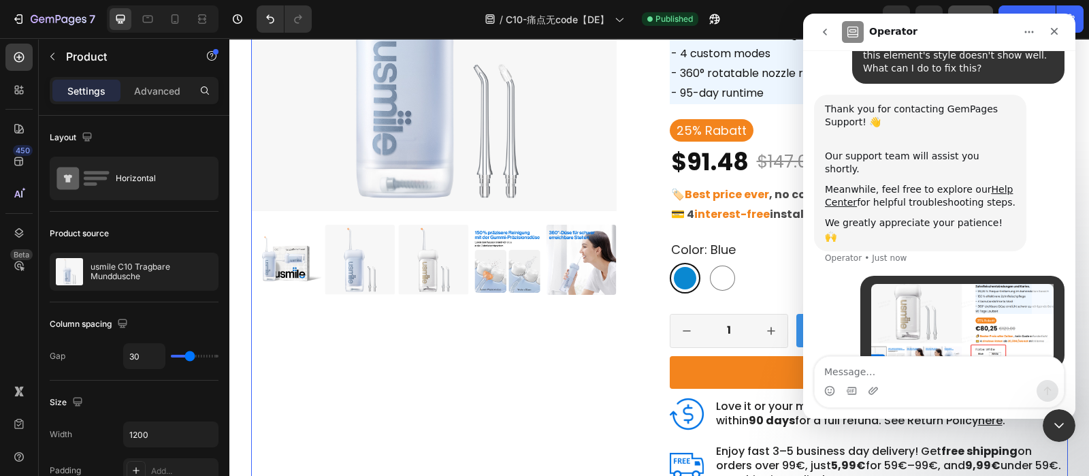
click at [576, 353] on div "Product Images" at bounding box center [450, 226] width 398 height 757
click at [1049, 419] on icon "Close Intercom Messenger" at bounding box center [1057, 423] width 16 height 16
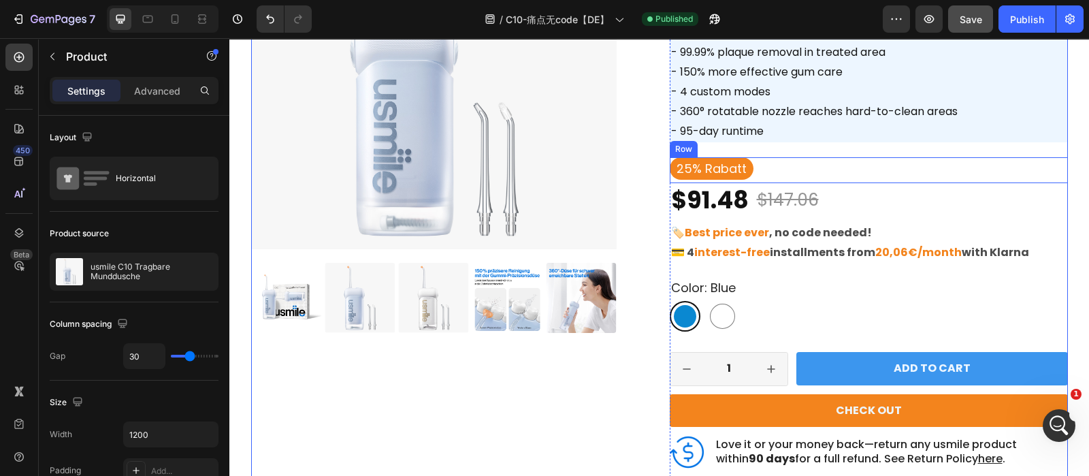
scroll to position [184, 0]
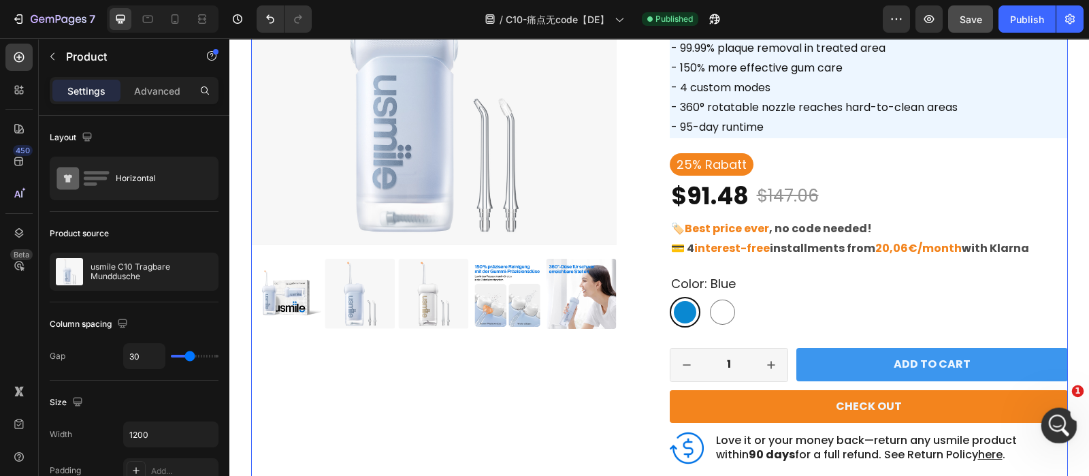
click at [1057, 408] on div "Open Intercom Messenger" at bounding box center [1056, 423] width 45 height 45
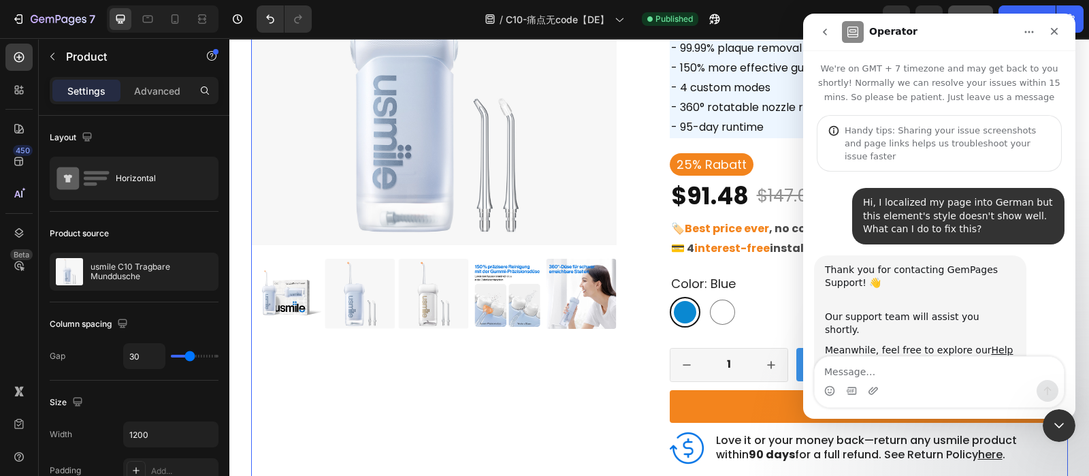
scroll to position [161, 0]
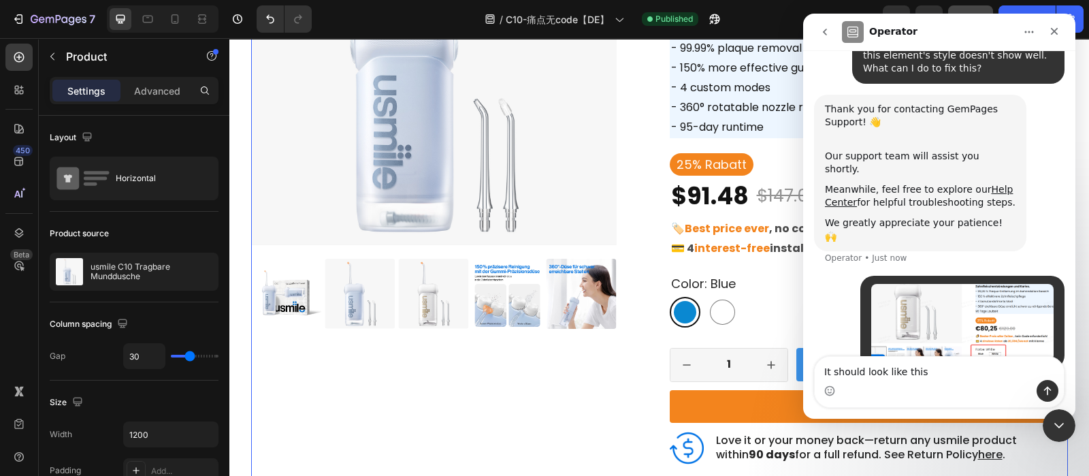
type textarea "It should look like this:"
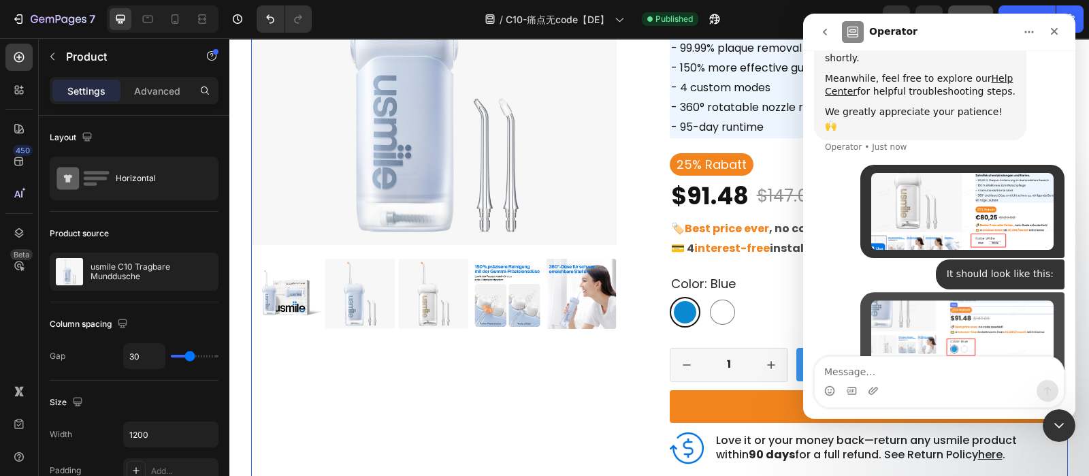
scroll to position [291, 0]
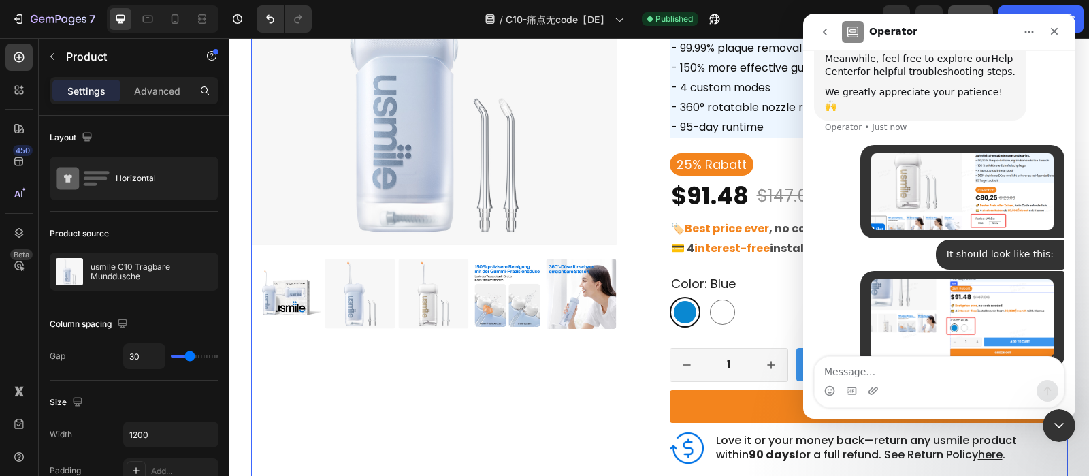
click at [947, 280] on img "usmile says…" at bounding box center [962, 320] width 182 height 82
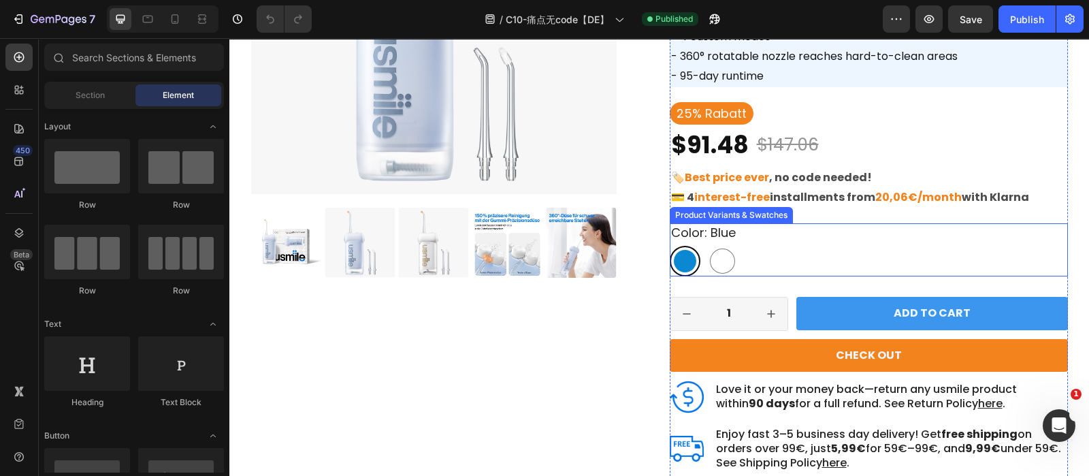
scroll to position [309, 0]
